Goal: Information Seeking & Learning: Learn about a topic

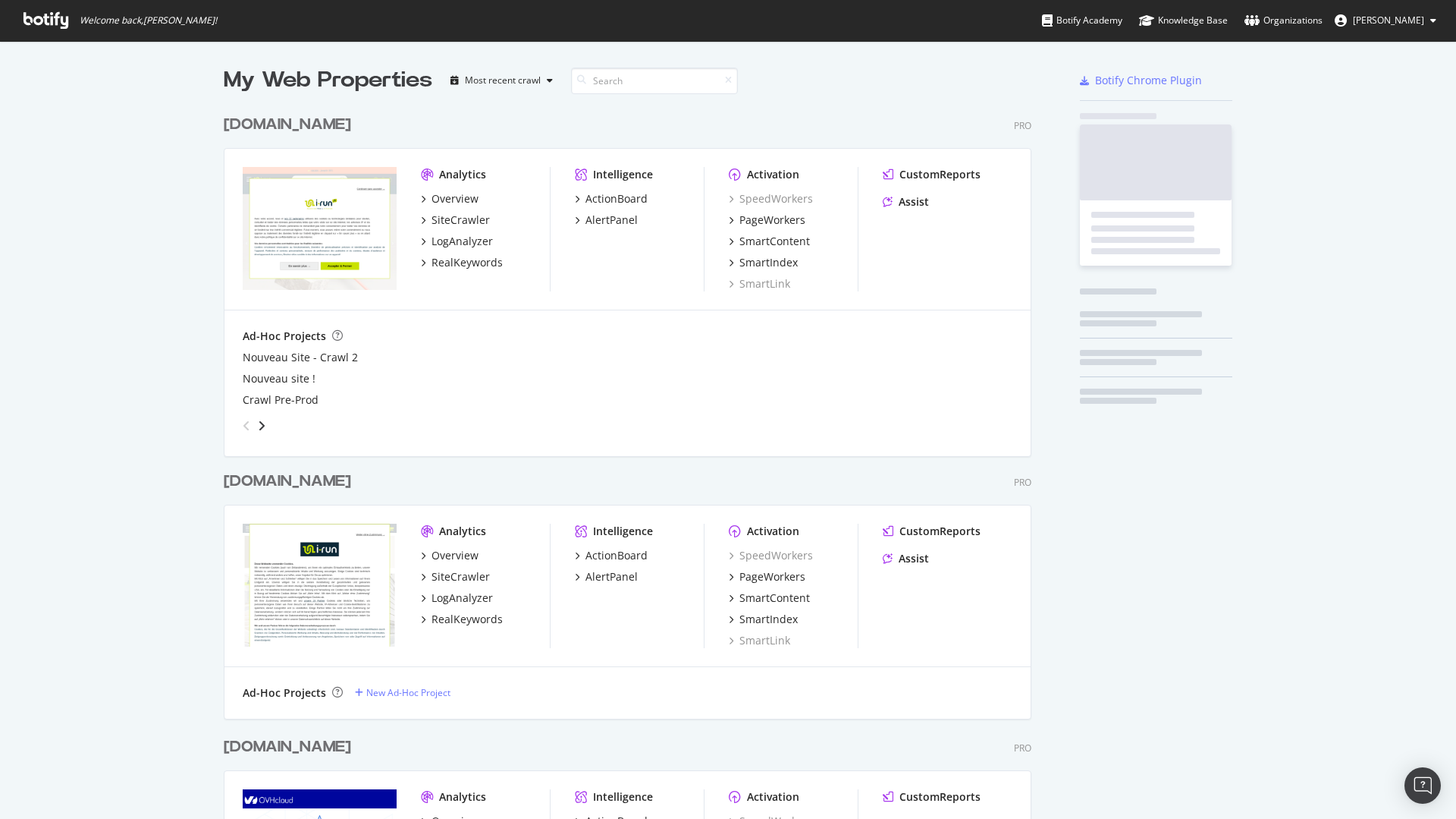
scroll to position [2268, 808]
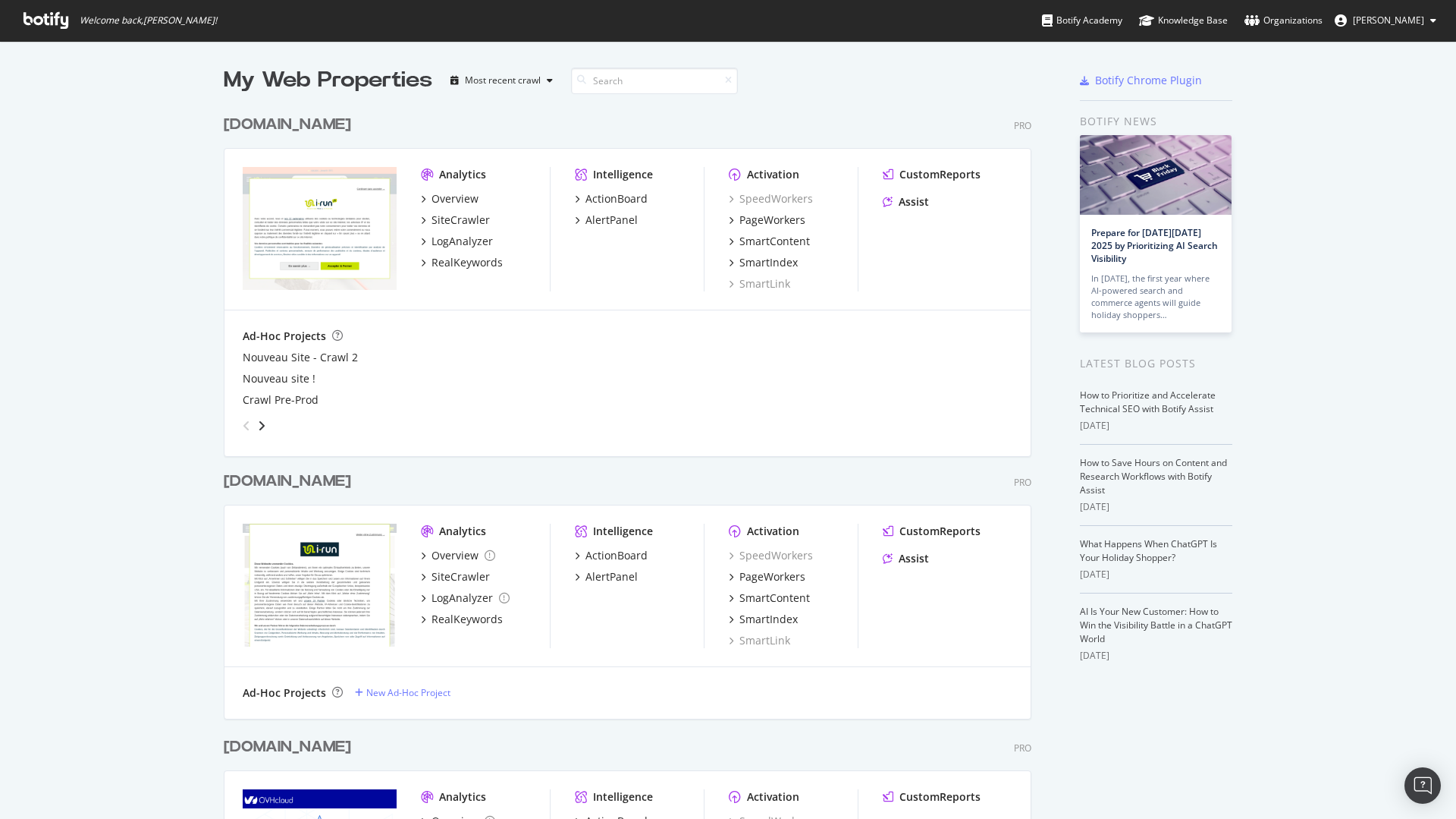
click at [247, 478] on div "[DOMAIN_NAME]" at bounding box center [287, 481] width 127 height 22
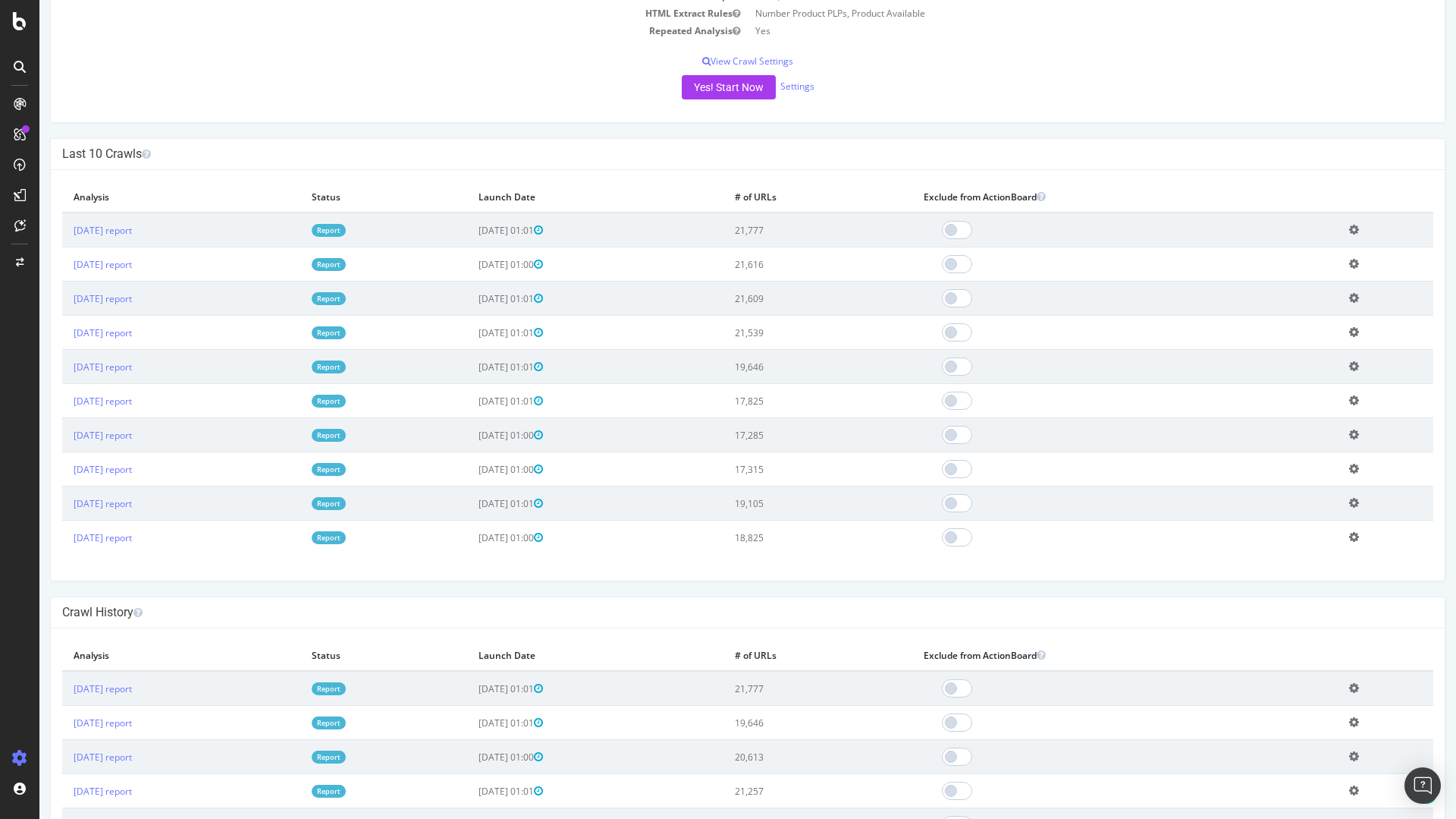
scroll to position [364, 0]
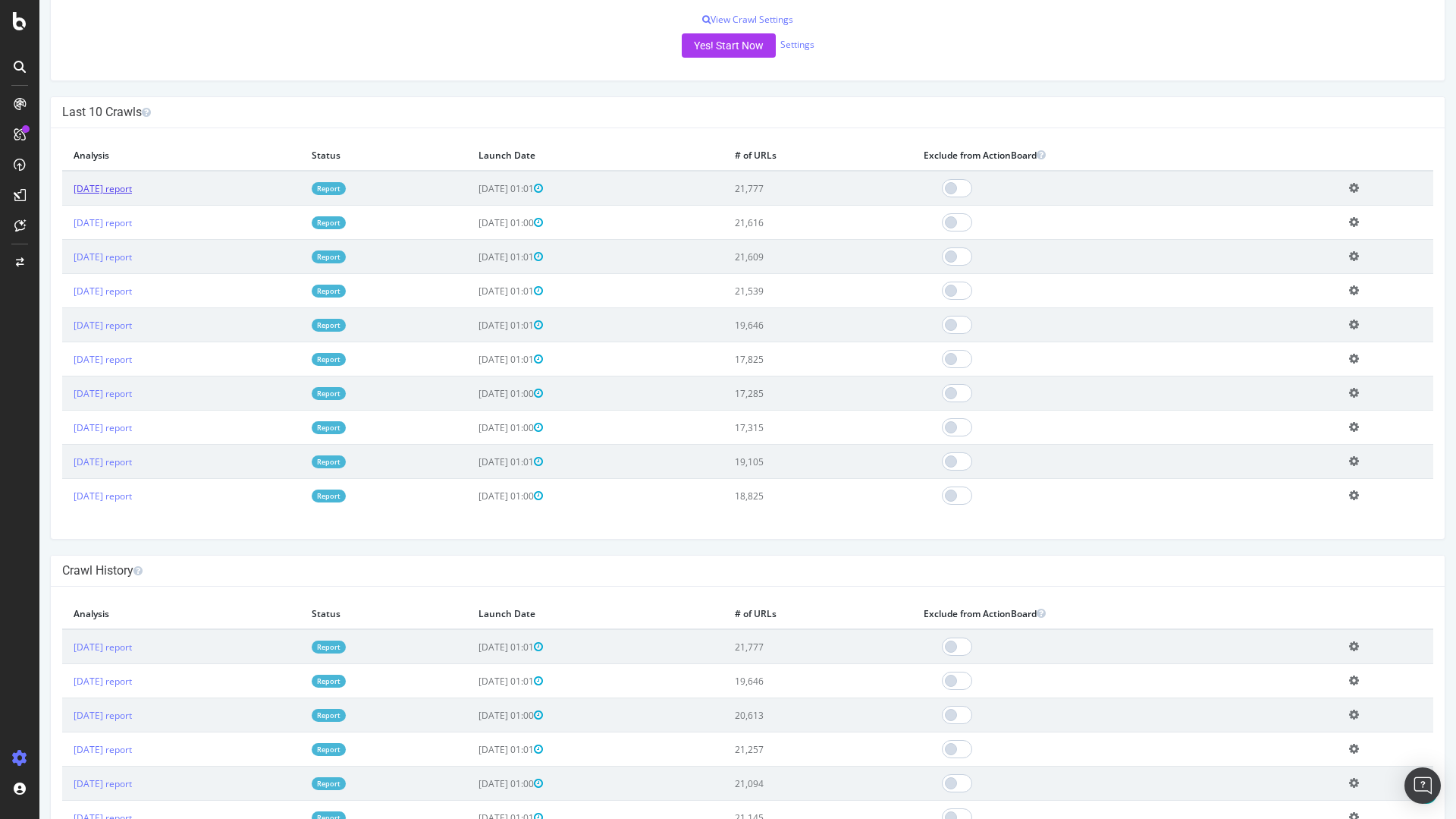
click at [132, 192] on link "[DATE] report" at bounding box center [102, 188] width 59 height 13
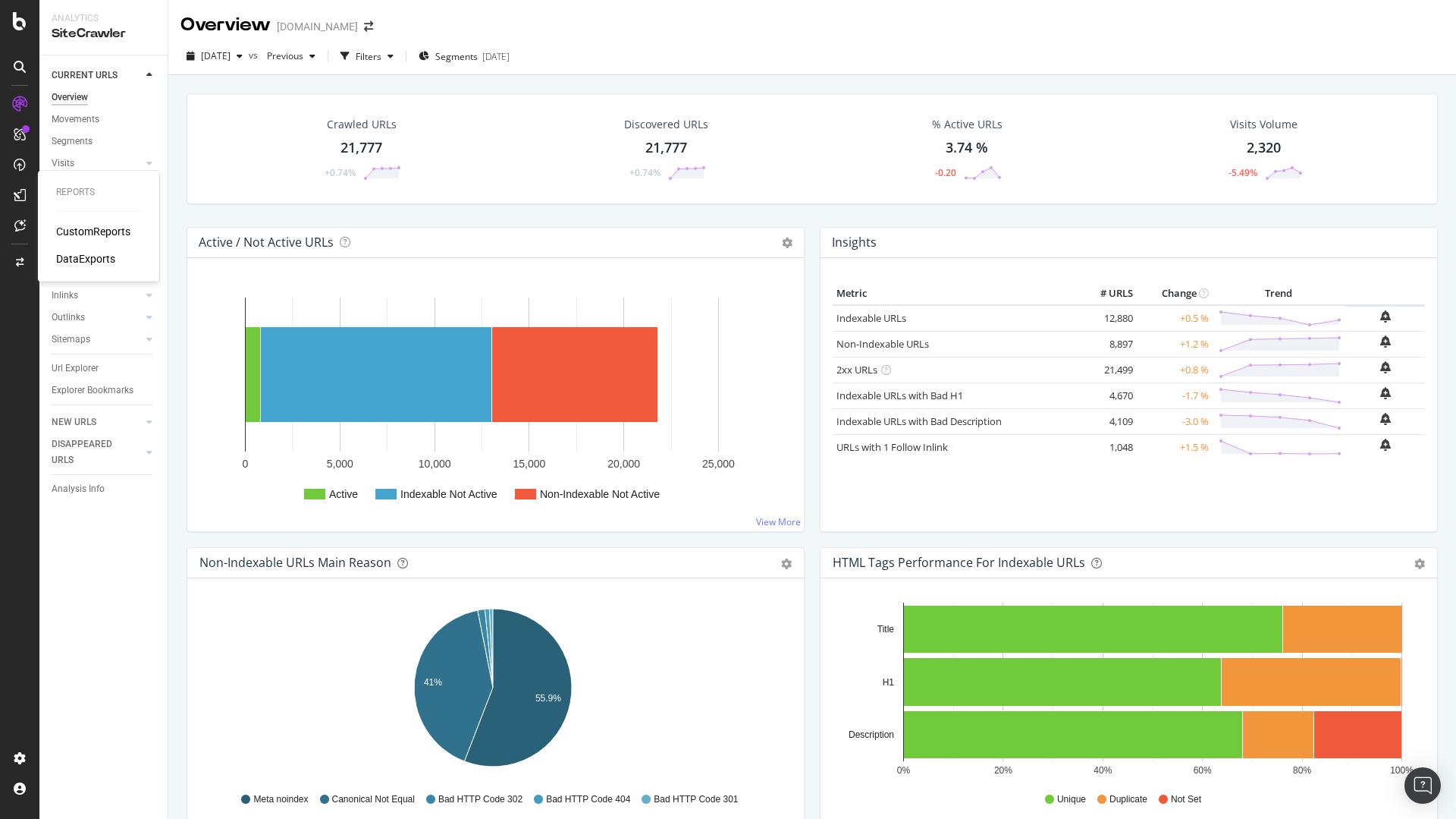
click at [84, 232] on div "CustomReports" at bounding box center [93, 232] width 74 height 15
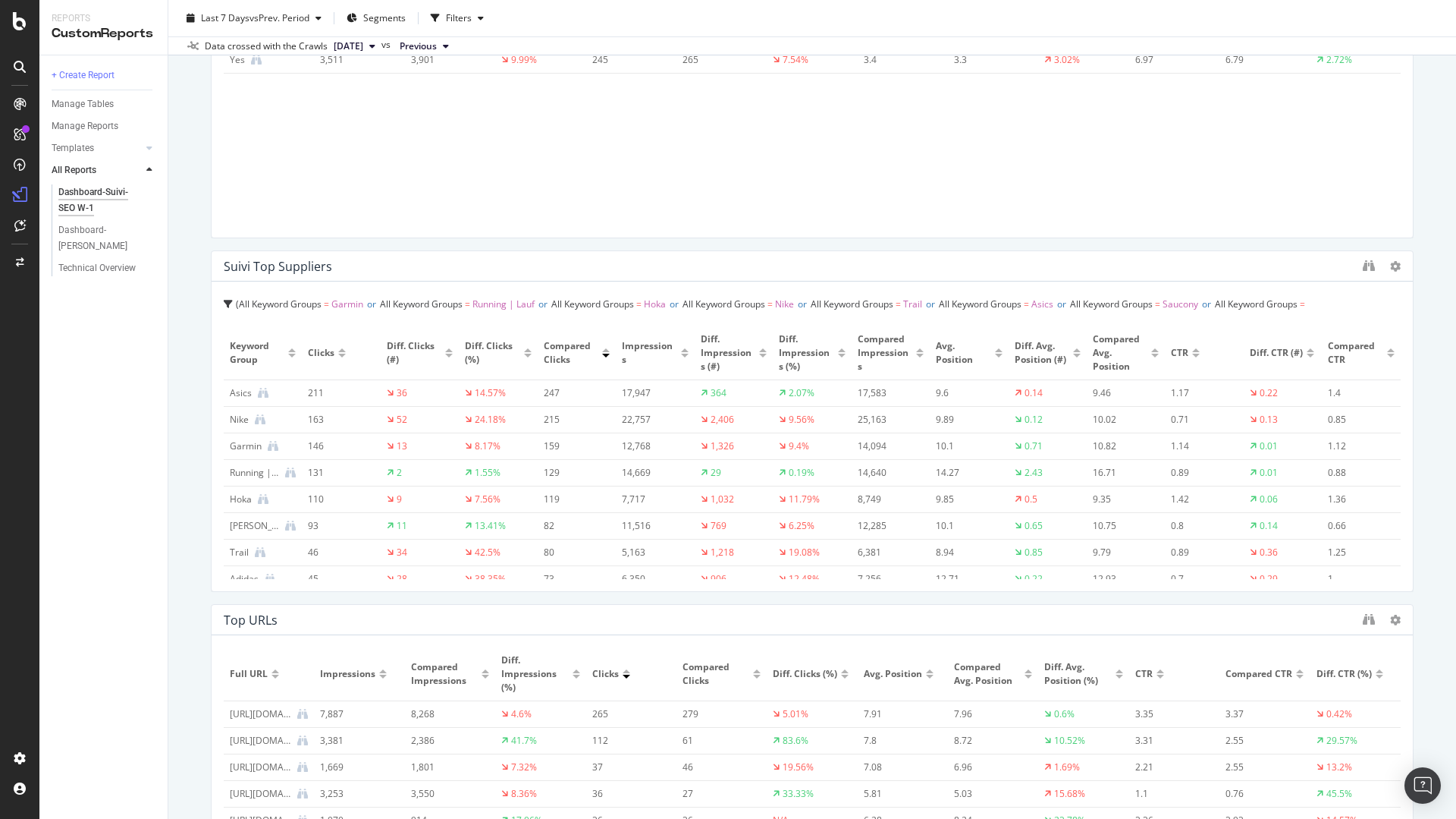
click at [236, 389] on div "Asics" at bounding box center [240, 393] width 22 height 14
click at [264, 389] on icon at bounding box center [262, 393] width 11 height 11
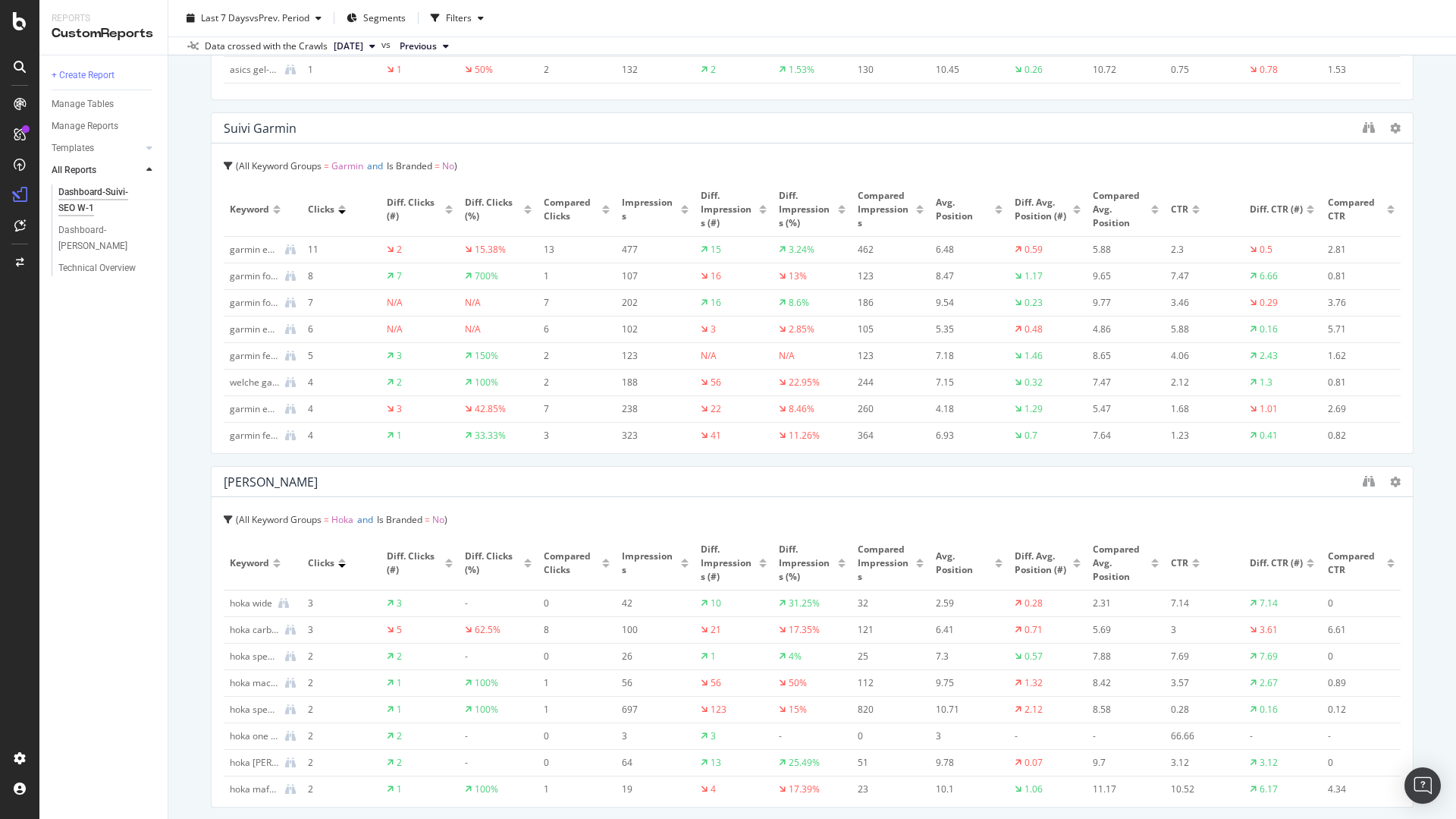
scroll to position [3459, 0]
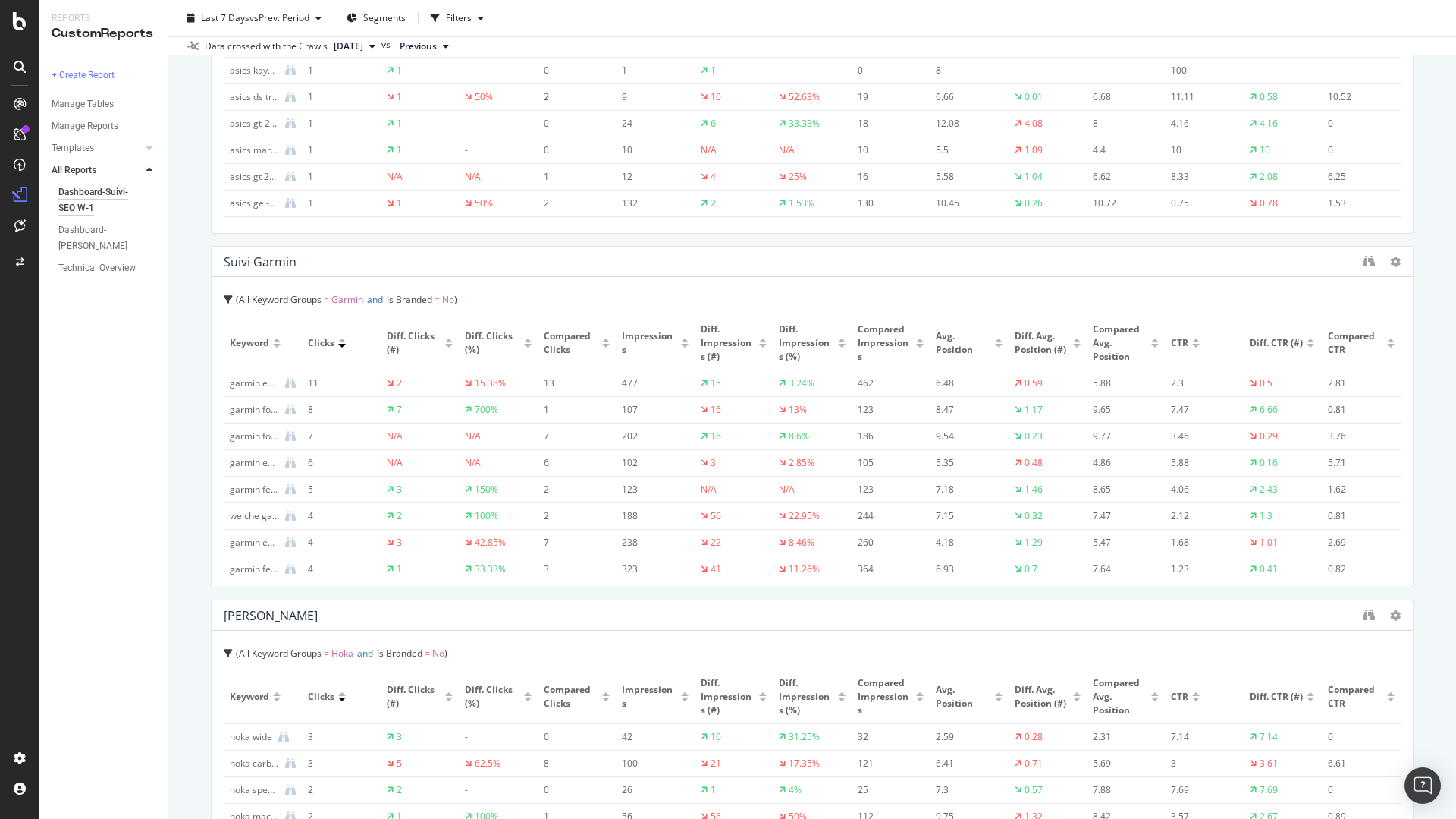
click at [645, 336] on span "Impressions" at bounding box center [649, 342] width 55 height 27
click at [681, 343] on div at bounding box center [685, 345] width 8 height 4
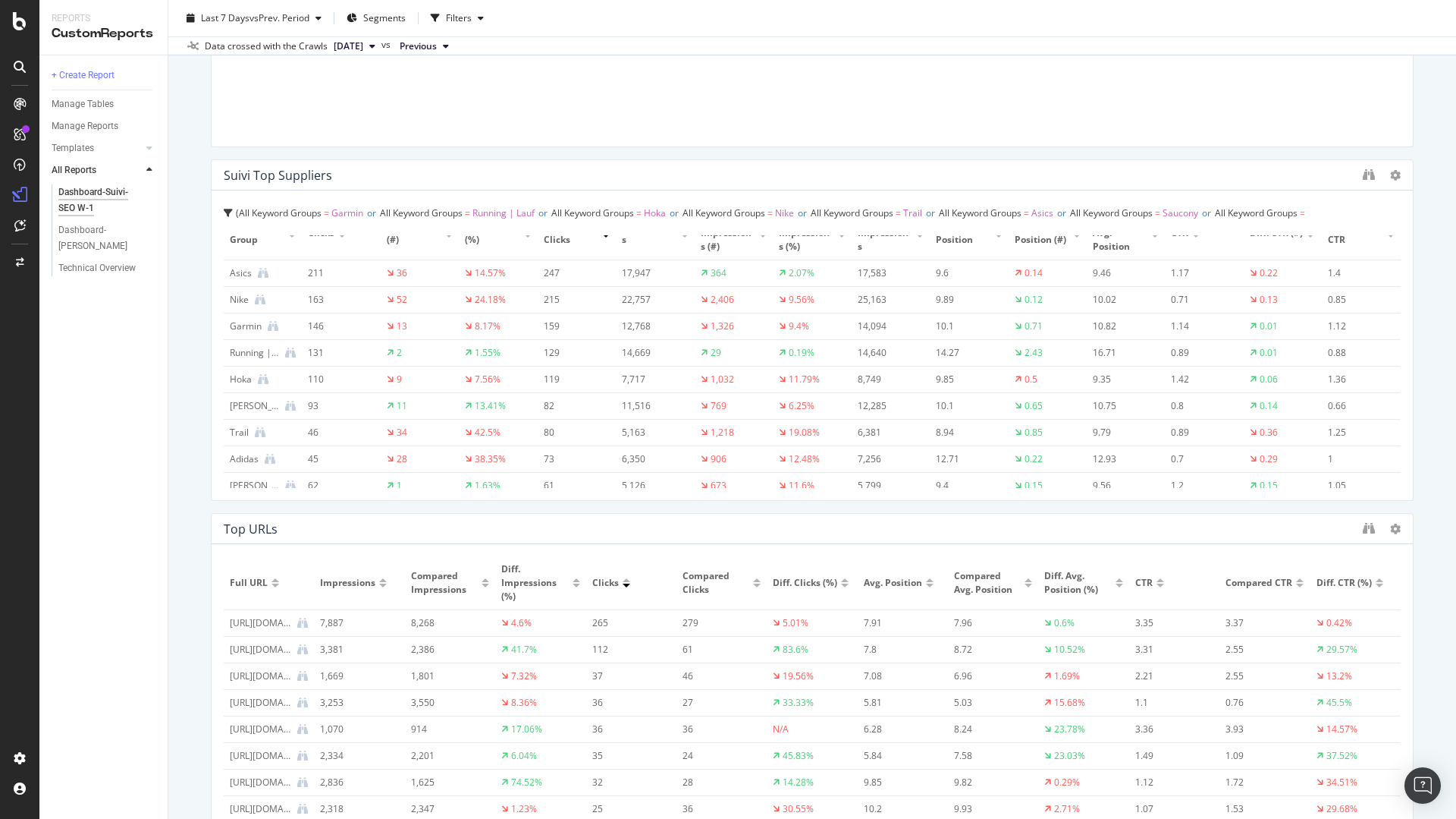
scroll to position [0, 0]
